Goal: Transaction & Acquisition: Obtain resource

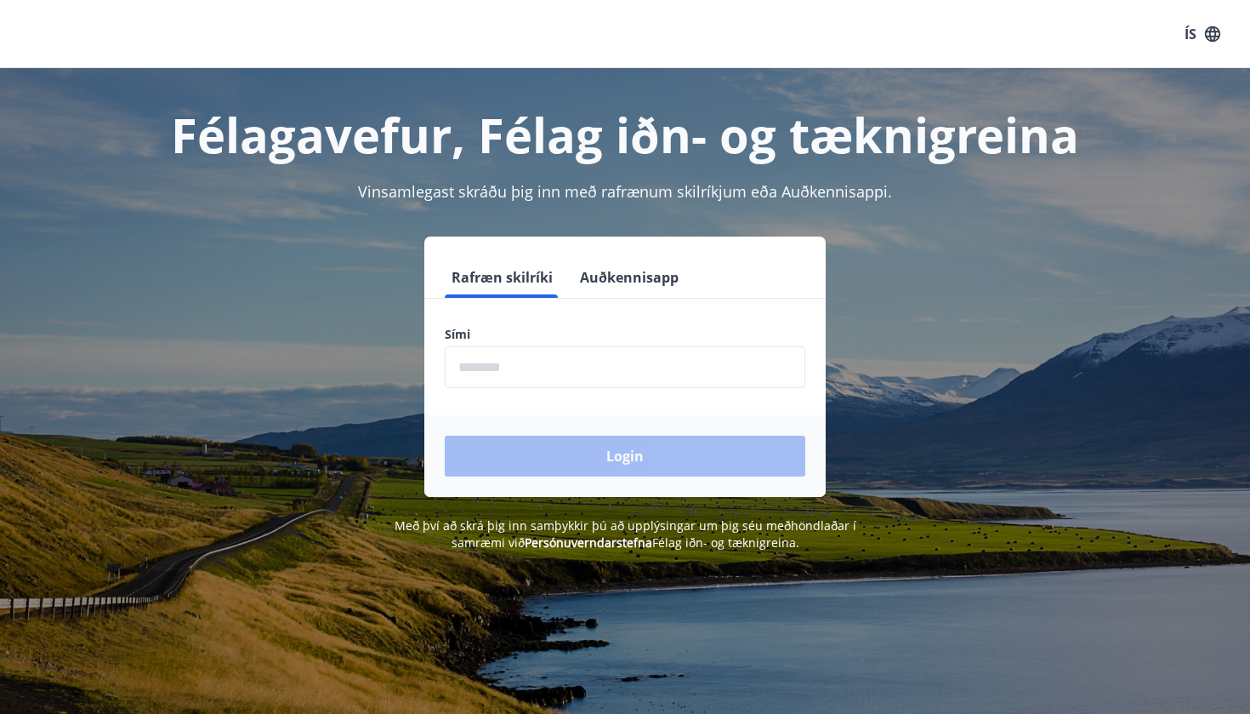
click at [669, 362] on input "phone" at bounding box center [625, 367] width 361 height 42
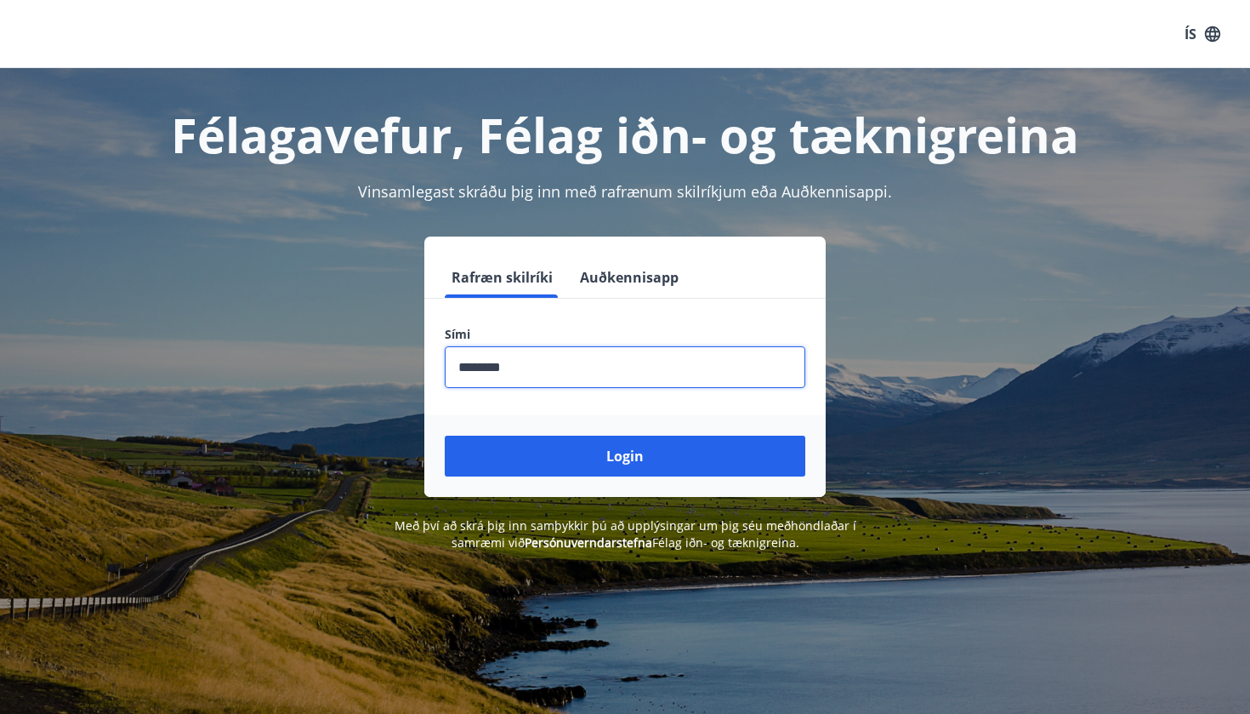
type input "********"
click at [625, 456] on button "Login" at bounding box center [625, 456] width 361 height 41
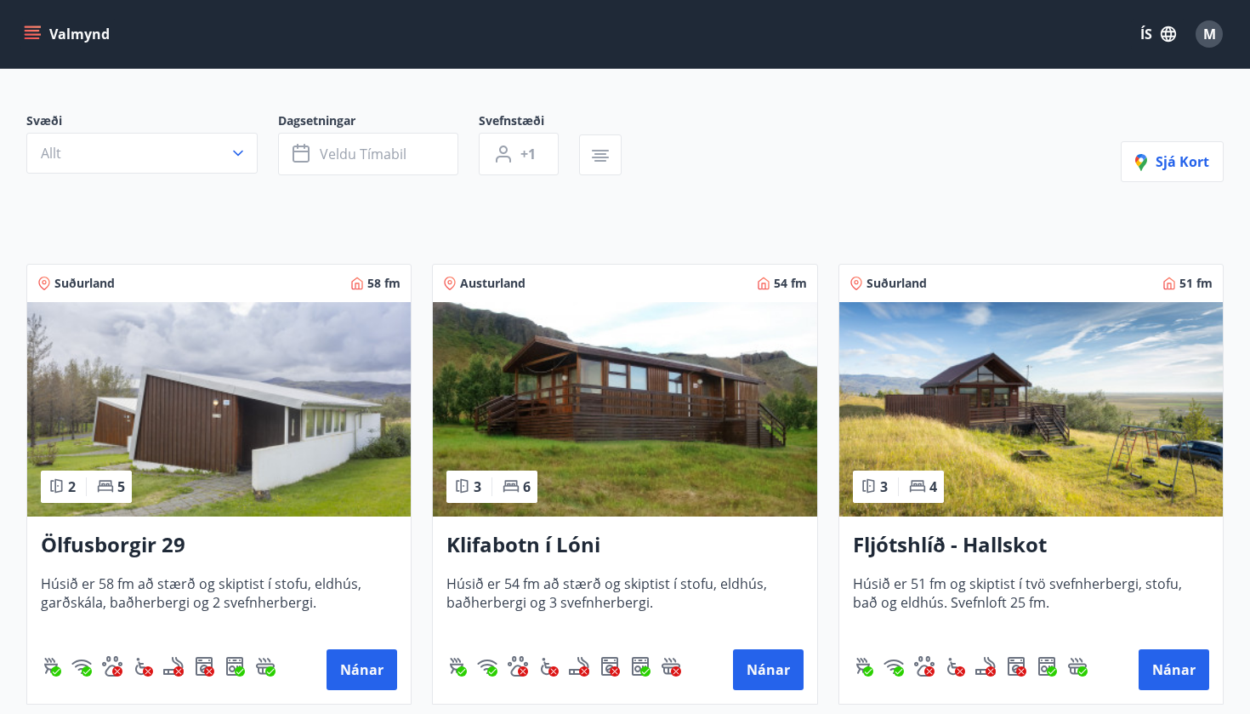
scroll to position [158, 0]
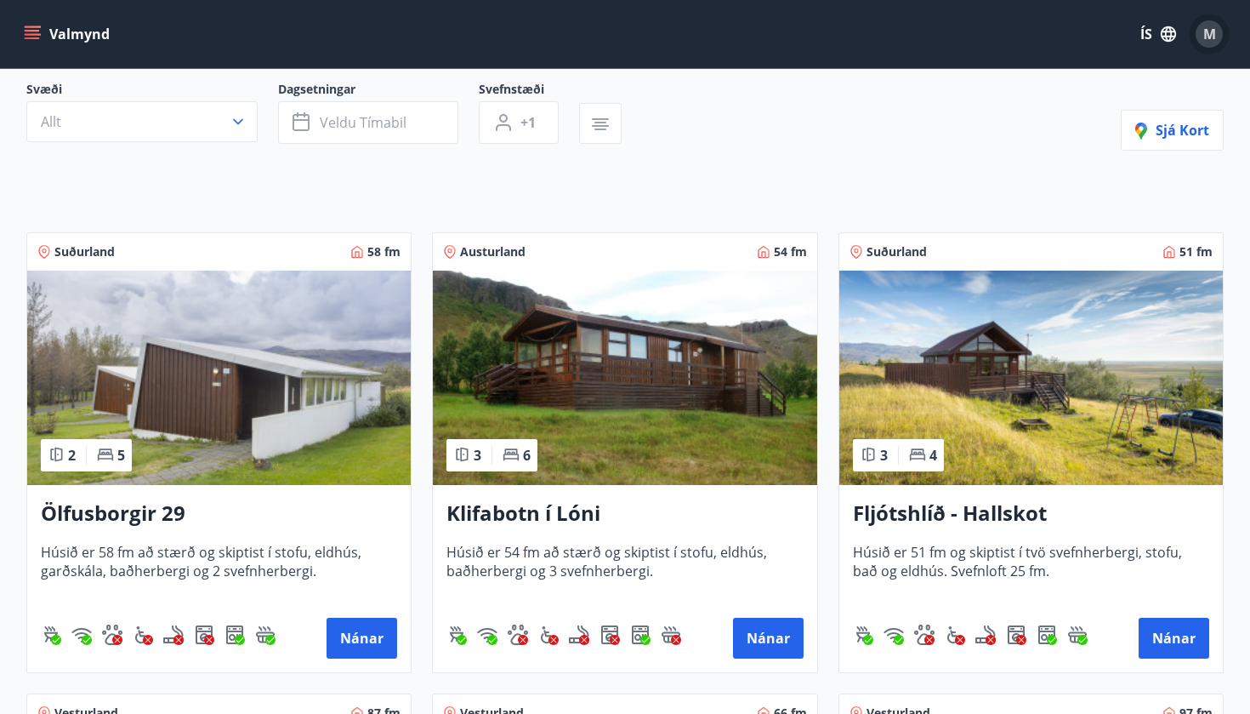
click at [1220, 39] on div "M" at bounding box center [1209, 33] width 27 height 27
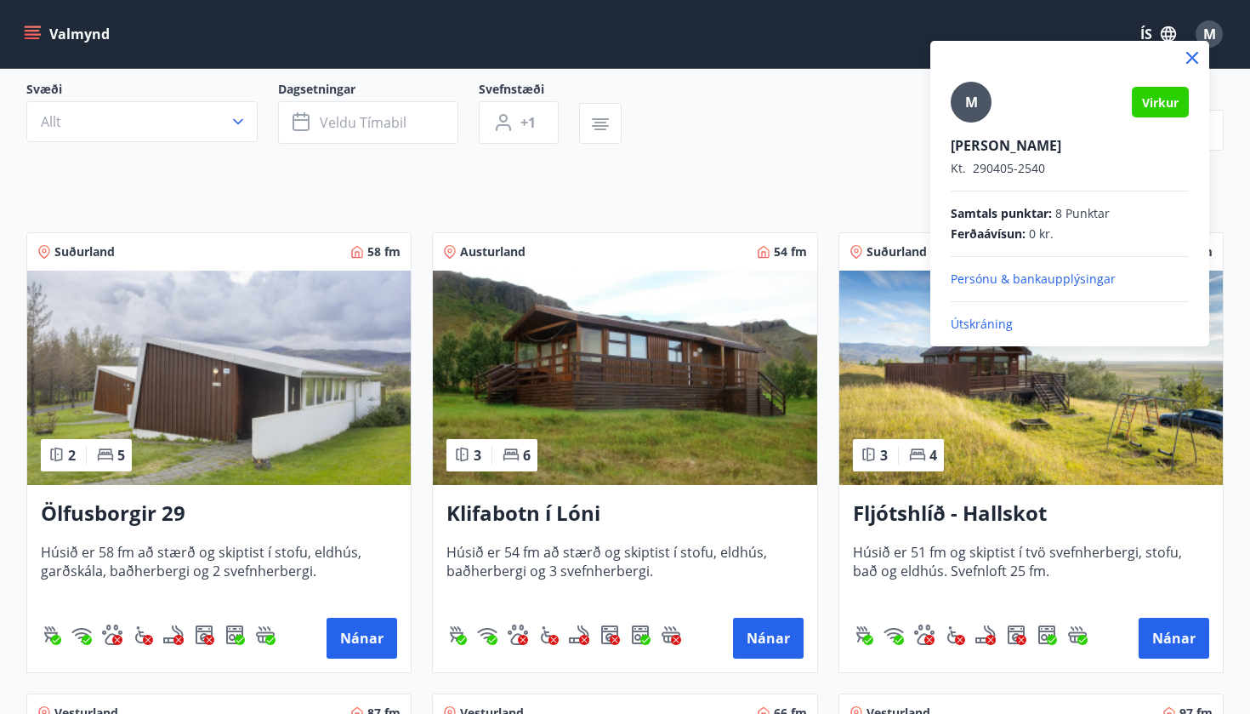
click at [1196, 55] on icon at bounding box center [1193, 58] width 12 height 12
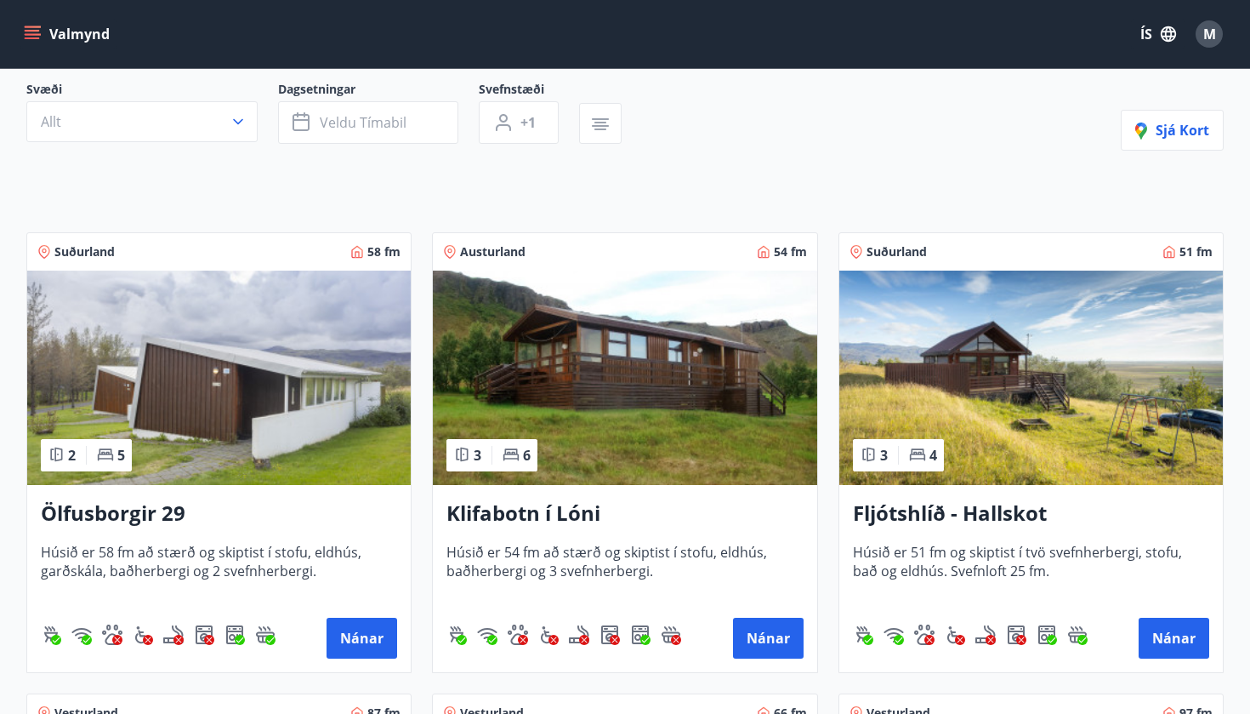
click at [35, 38] on icon "menu" at bounding box center [32, 38] width 15 height 2
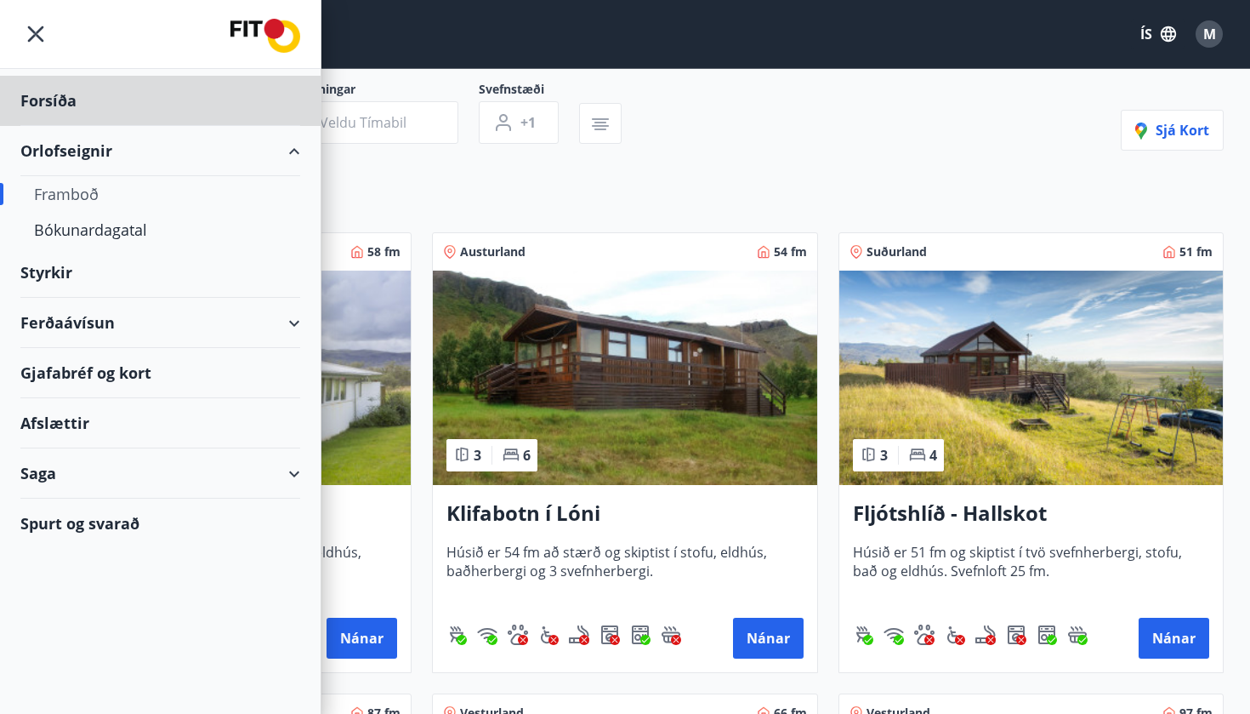
click at [145, 126] on div "Styrkir" at bounding box center [160, 101] width 280 height 50
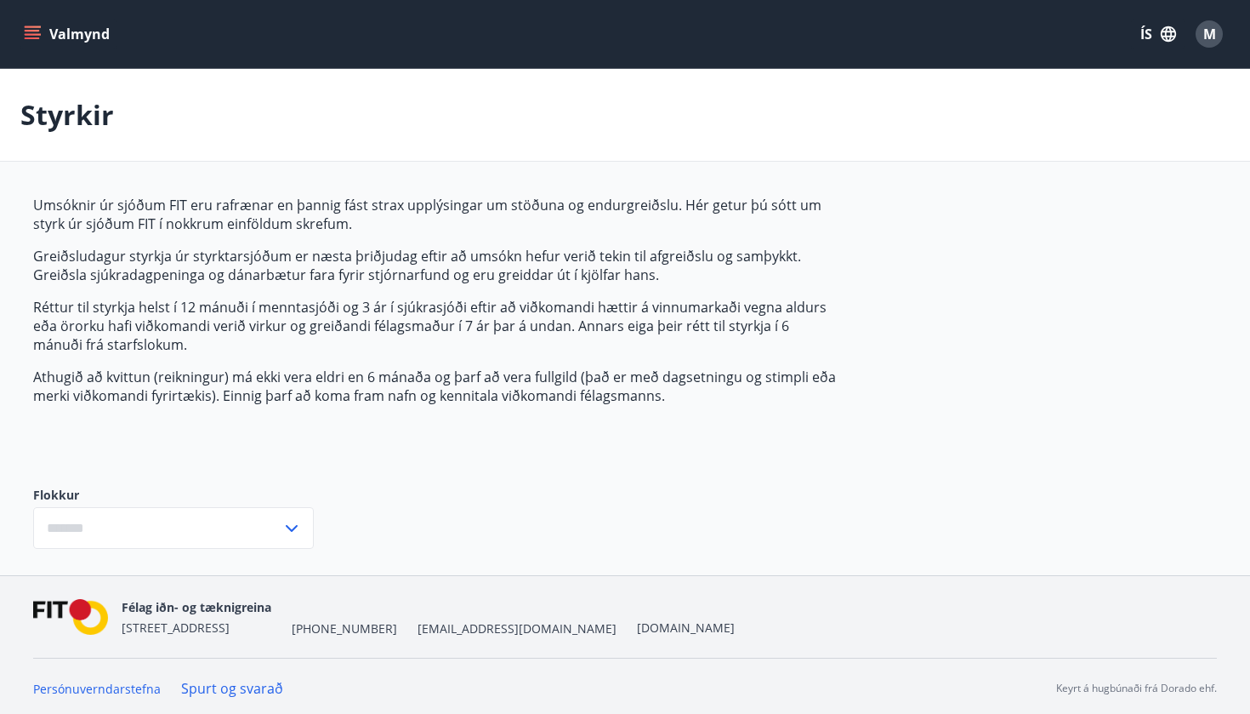
type input "***"
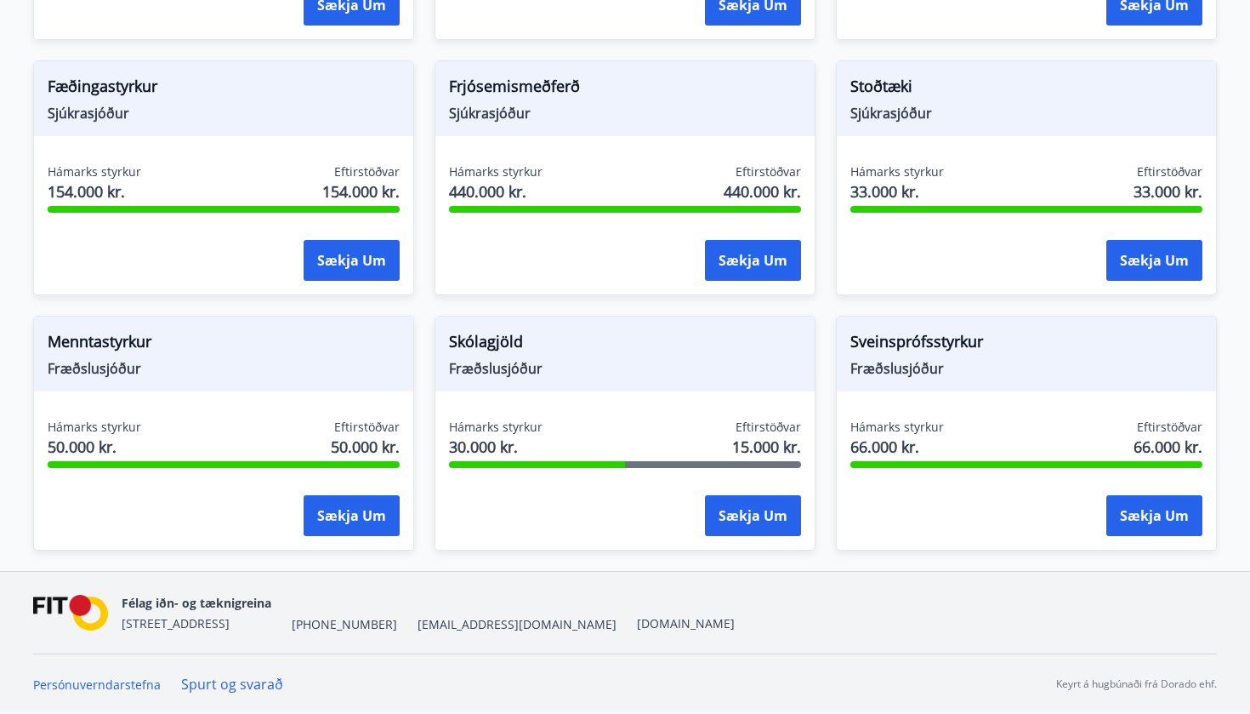
scroll to position [1280, 0]
click at [587, 399] on div "Skólagjöld Fræðslusjóður Hámarks styrkur 30.000 kr. Eftirstöðvar 15.000 kr. Sæk…" at bounding box center [625, 433] width 381 height 235
click at [768, 515] on button "Sækja um" at bounding box center [753, 515] width 96 height 41
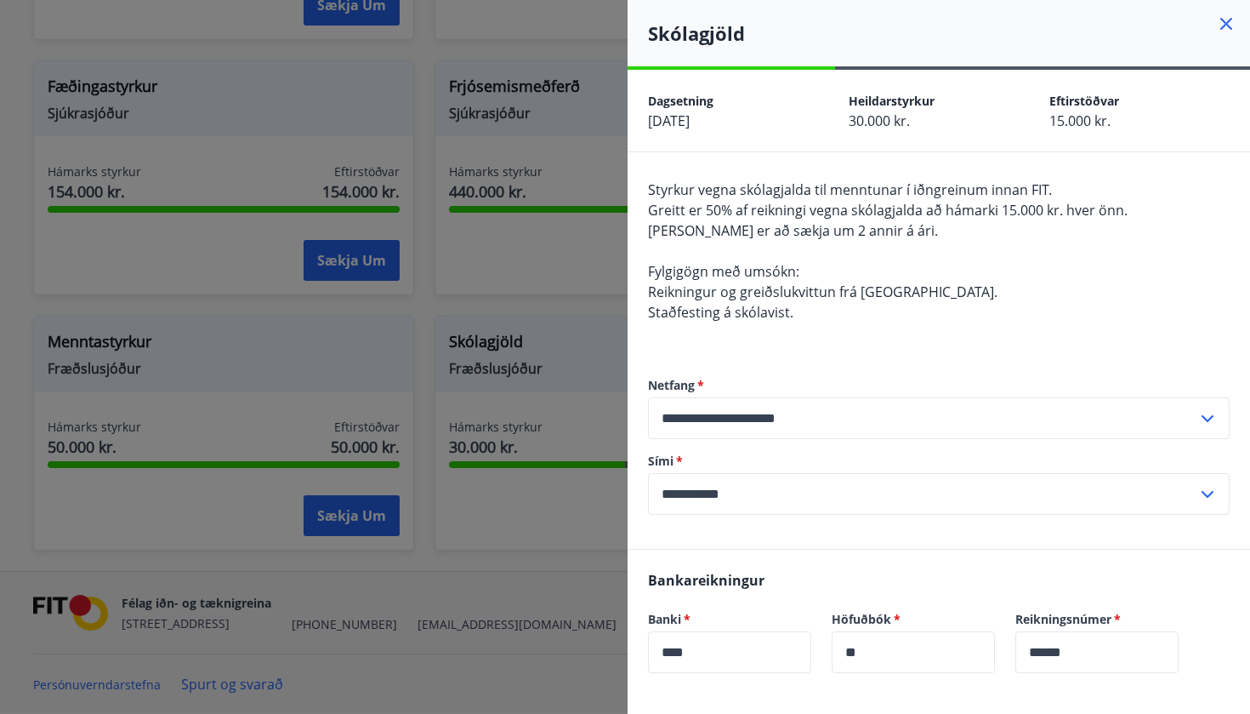
click at [524, 504] on div at bounding box center [625, 357] width 1250 height 714
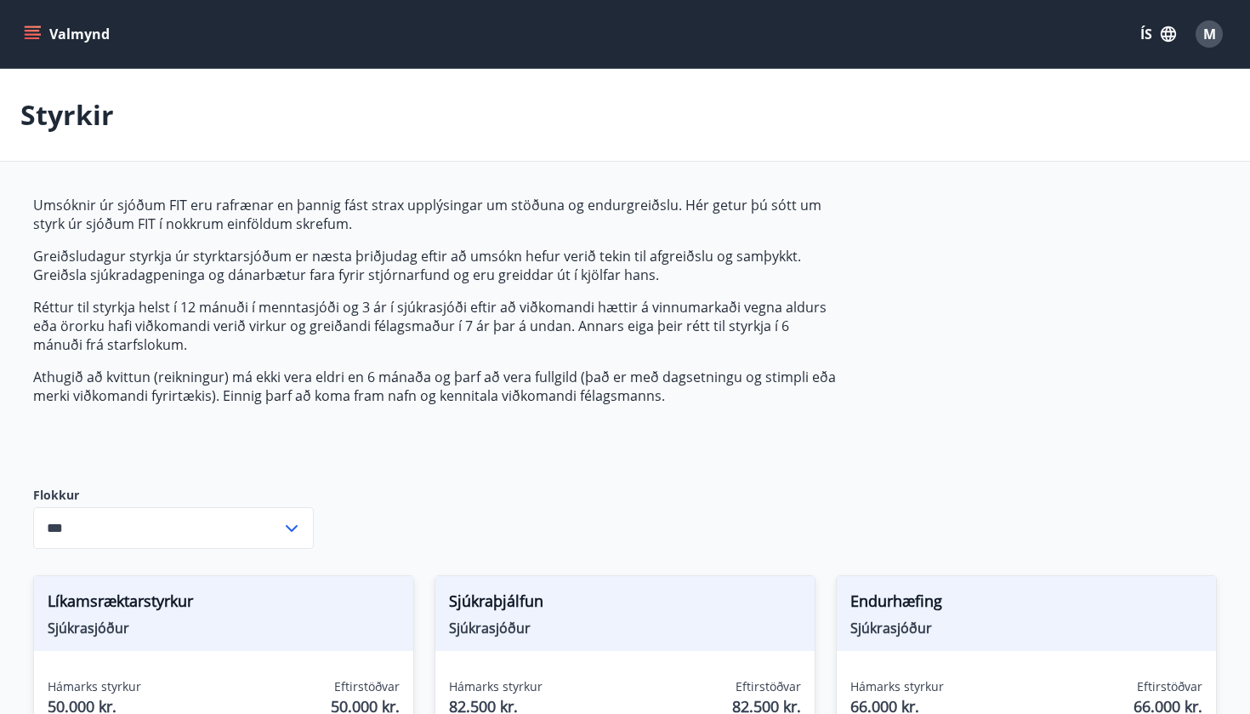
scroll to position [0, 0]
click at [24, 25] on button "Valmynd" at bounding box center [68, 34] width 96 height 31
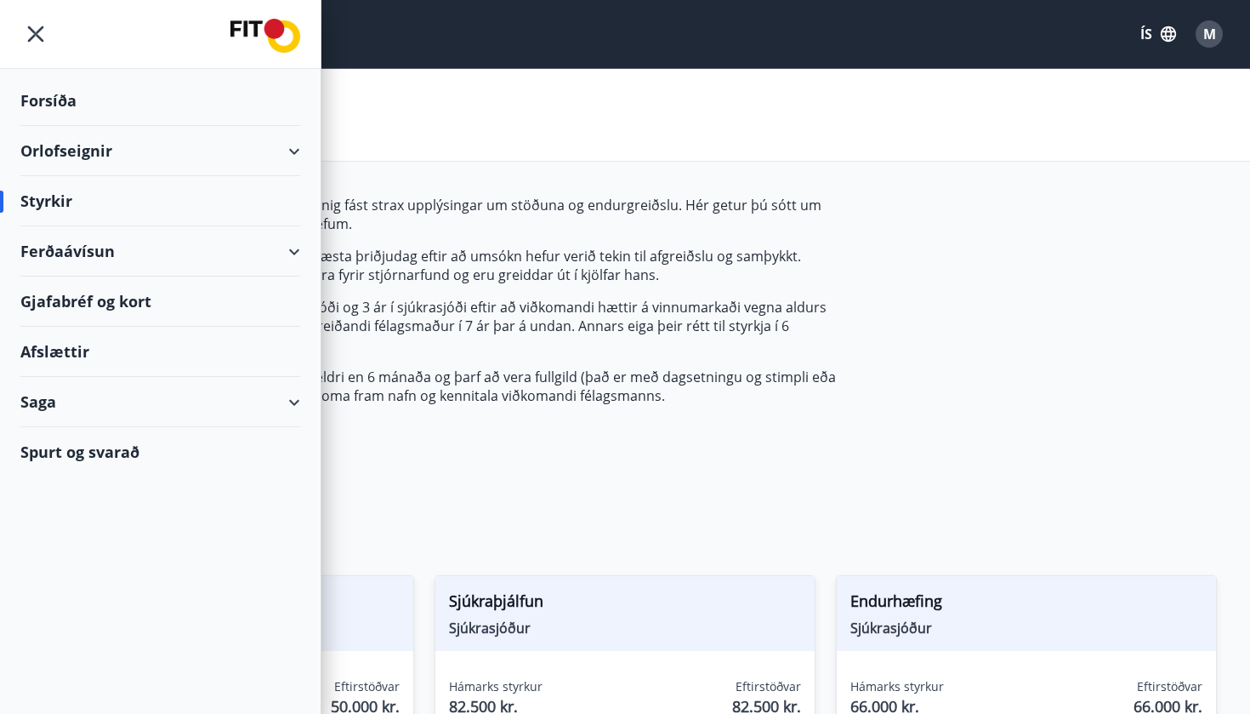
click at [1204, 37] on span "M" at bounding box center [1210, 34] width 13 height 19
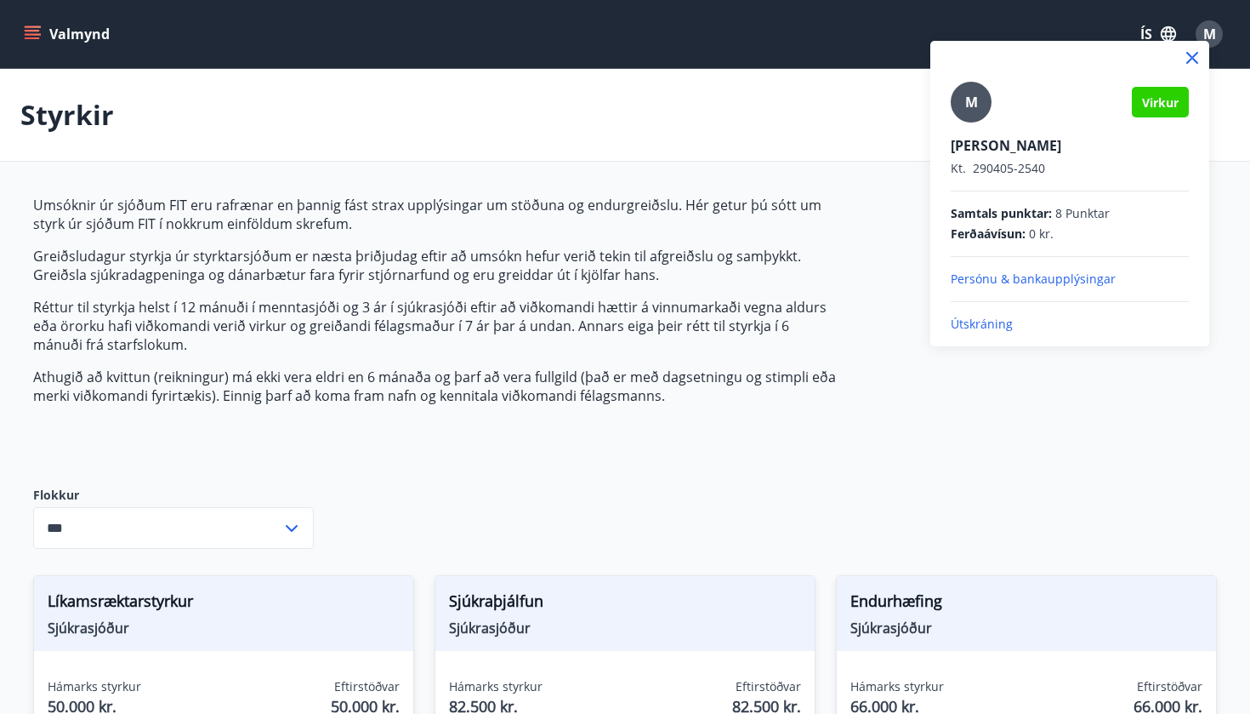
click at [963, 105] on div "M" at bounding box center [971, 102] width 41 height 41
click at [963, 125] on input "M" at bounding box center [1066, 134] width 231 height 18
click at [977, 280] on p "Persónu & bankaupplýsingar" at bounding box center [1070, 279] width 238 height 17
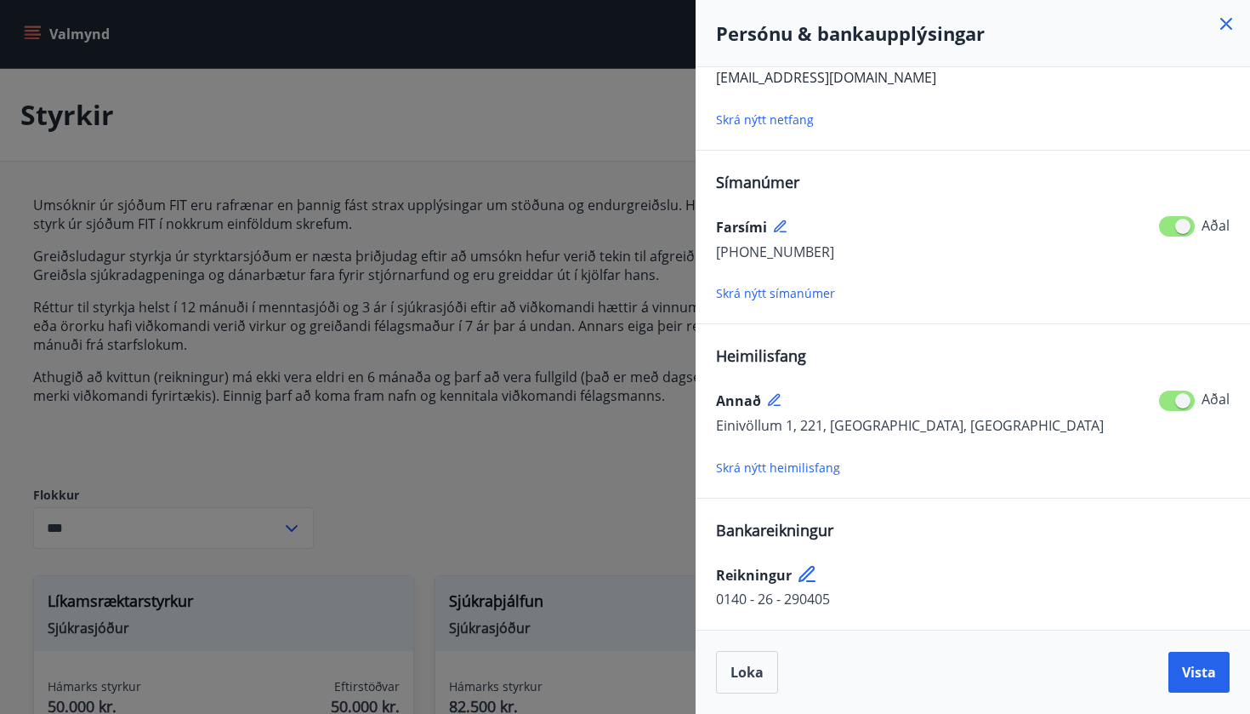
scroll to position [91, 0]
click at [769, 675] on button "Loka" at bounding box center [747, 672] width 62 height 43
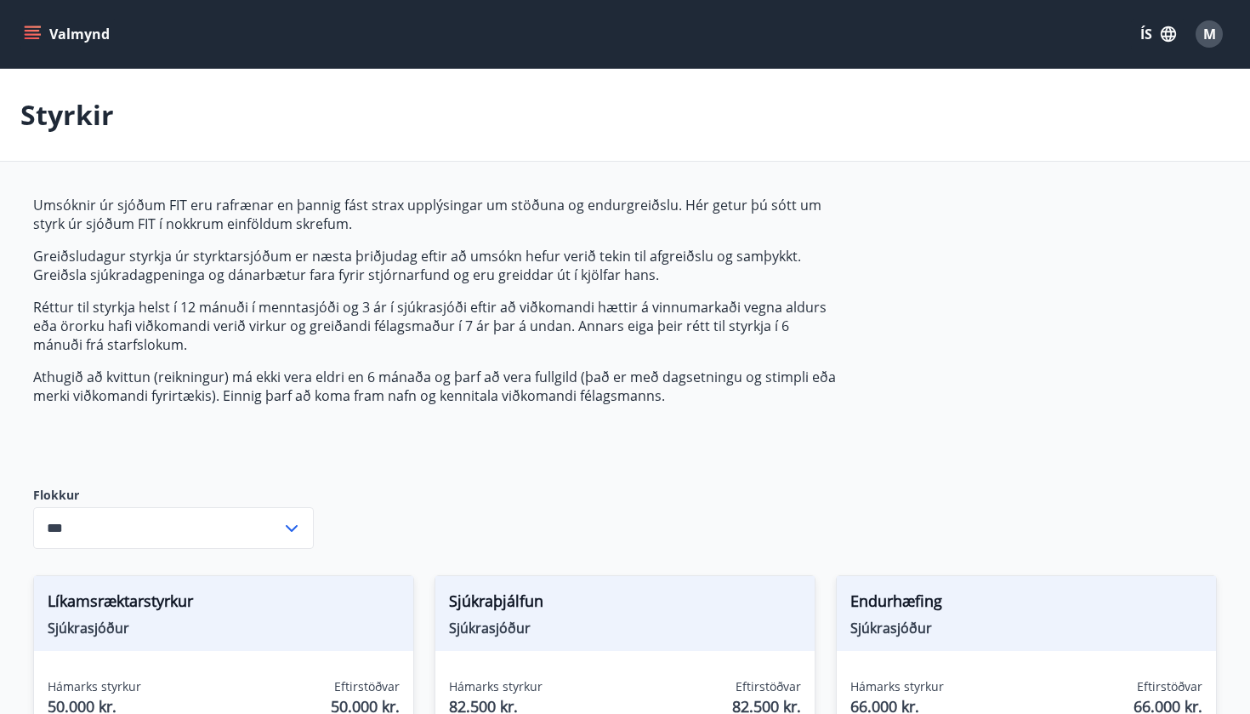
scroll to position [0, 0]
click at [37, 48] on button "Valmynd" at bounding box center [68, 34] width 96 height 31
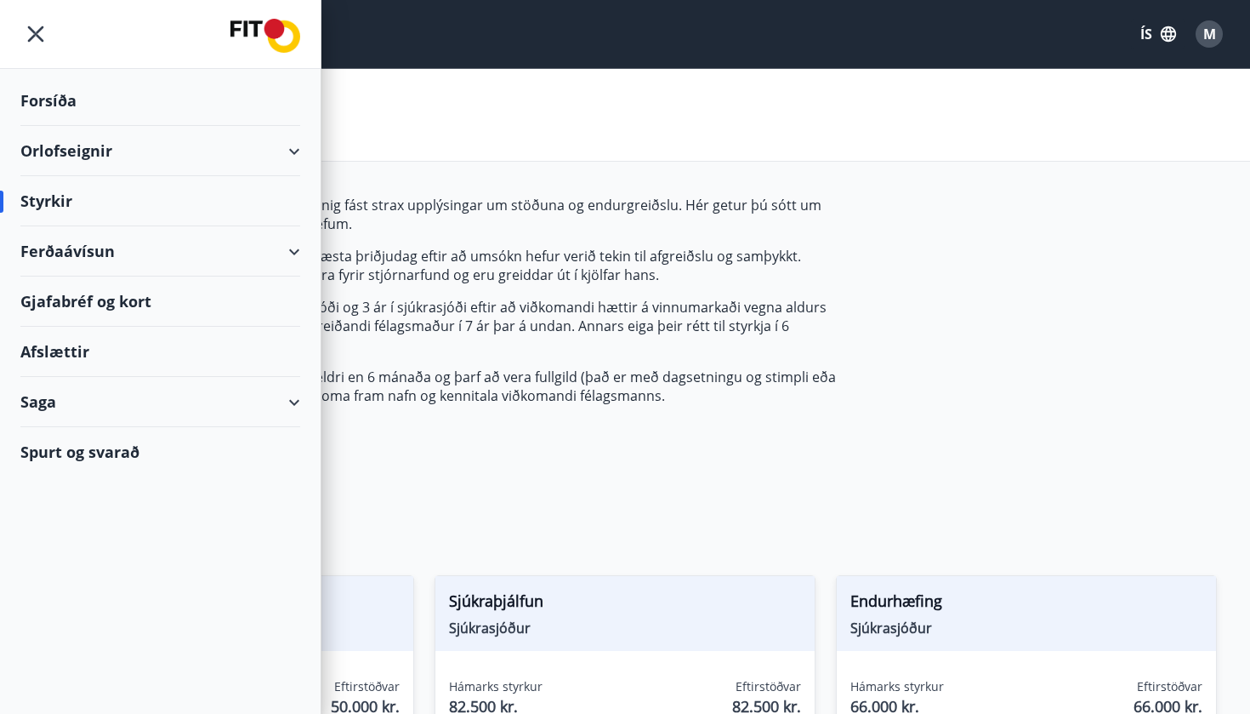
click at [179, 410] on div "Saga" at bounding box center [160, 402] width 280 height 50
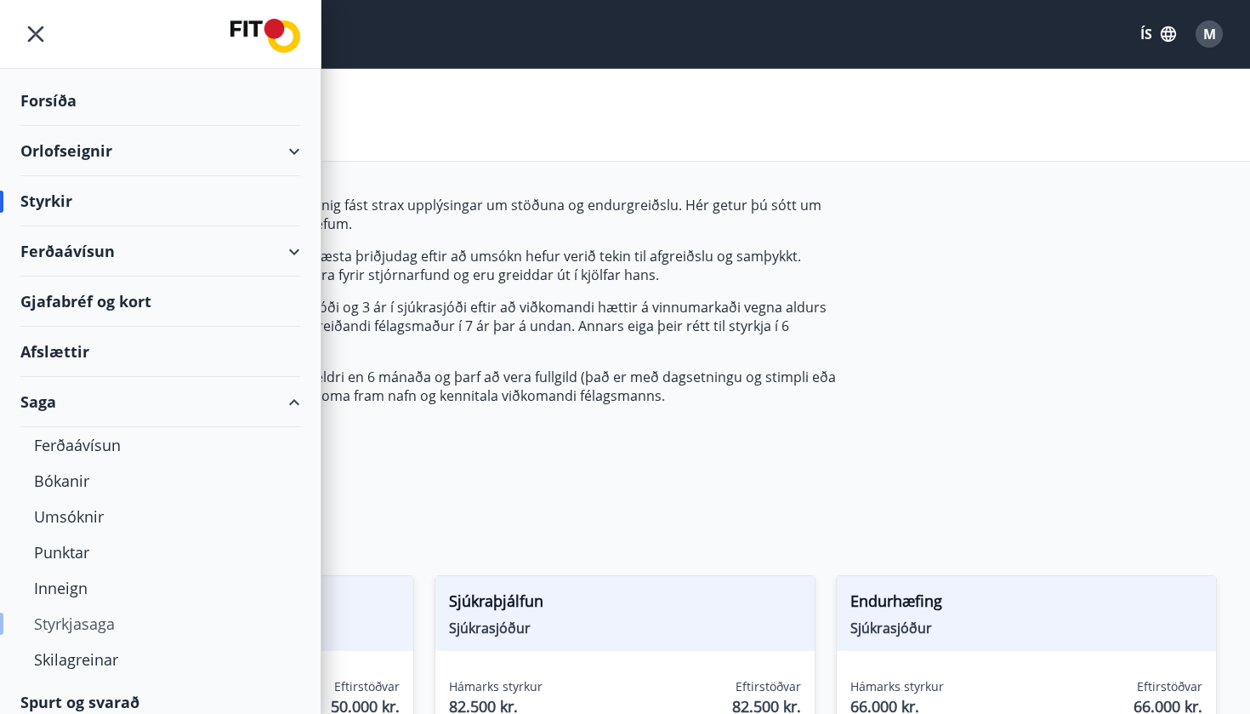
click at [79, 632] on div "Styrkjasaga" at bounding box center [160, 624] width 253 height 36
